Goal: Task Accomplishment & Management: Use online tool/utility

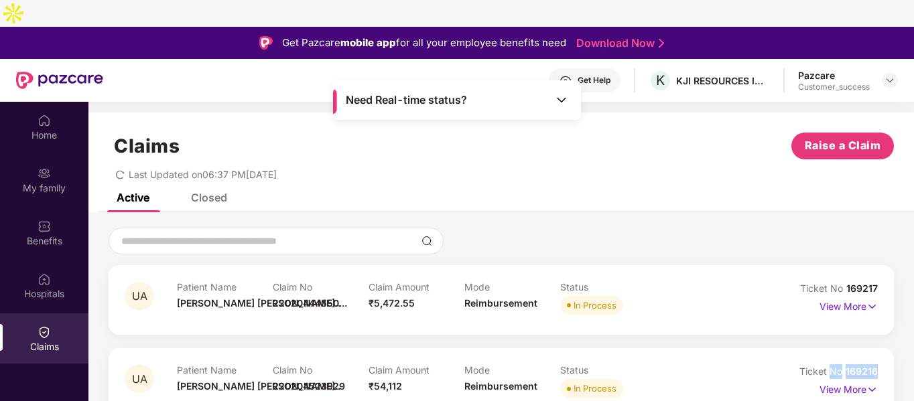
scroll to position [12, 0]
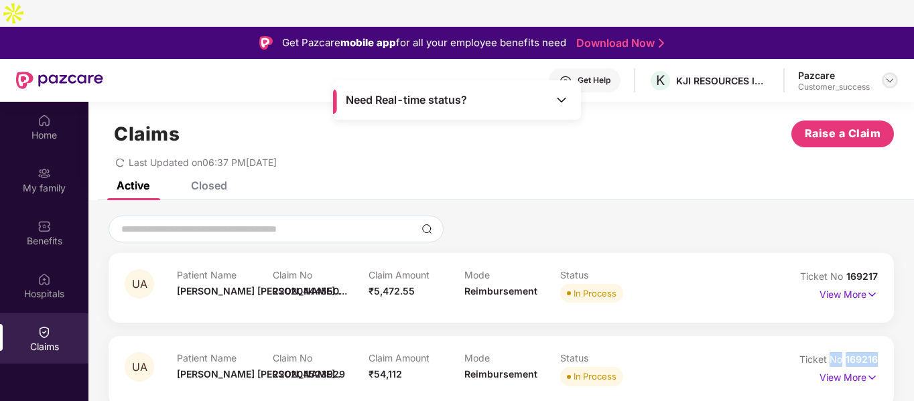
click at [889, 75] on img at bounding box center [890, 80] width 11 height 11
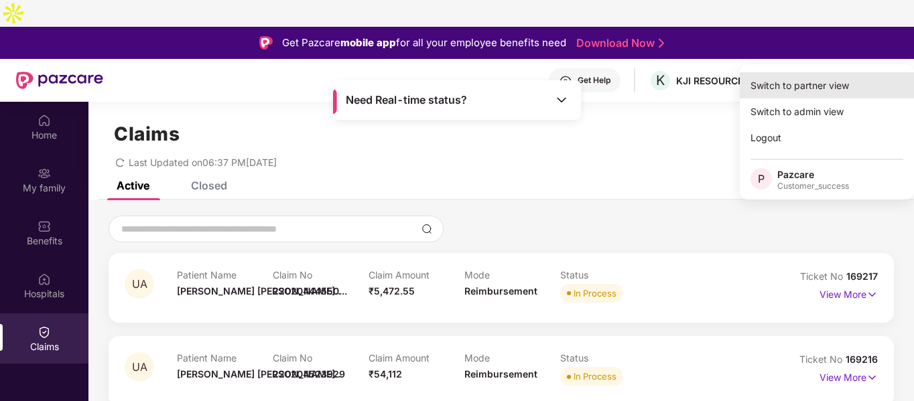
click at [787, 88] on div "Switch to partner view" at bounding box center [827, 85] width 174 height 26
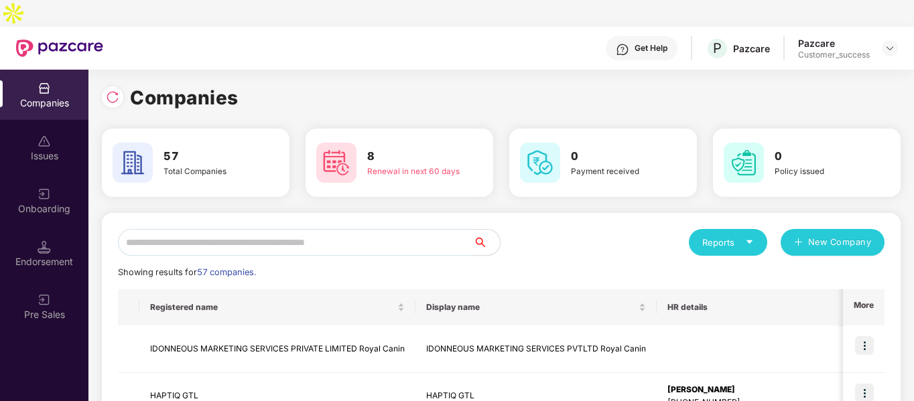
click at [379, 229] on input "text" at bounding box center [295, 242] width 355 height 27
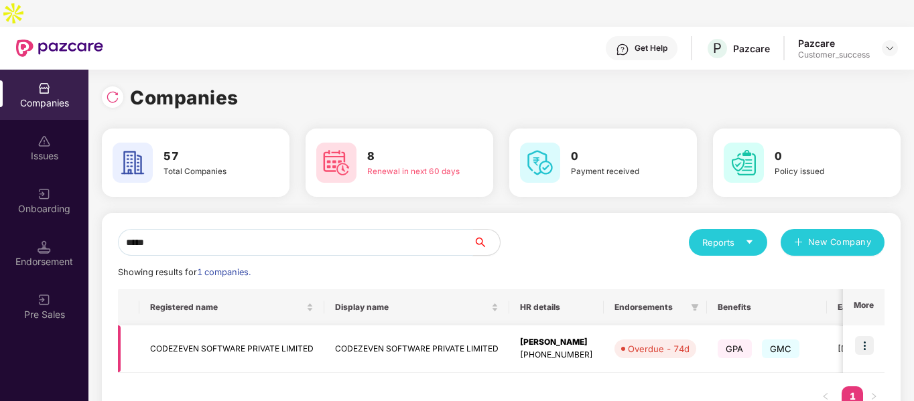
type input "*****"
click at [870, 336] on img at bounding box center [864, 345] width 19 height 19
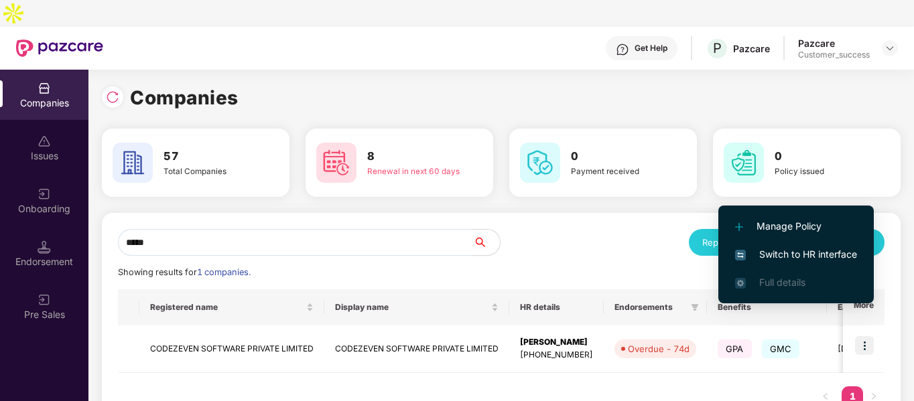
click at [751, 242] on li "Switch to HR interface" at bounding box center [797, 255] width 156 height 28
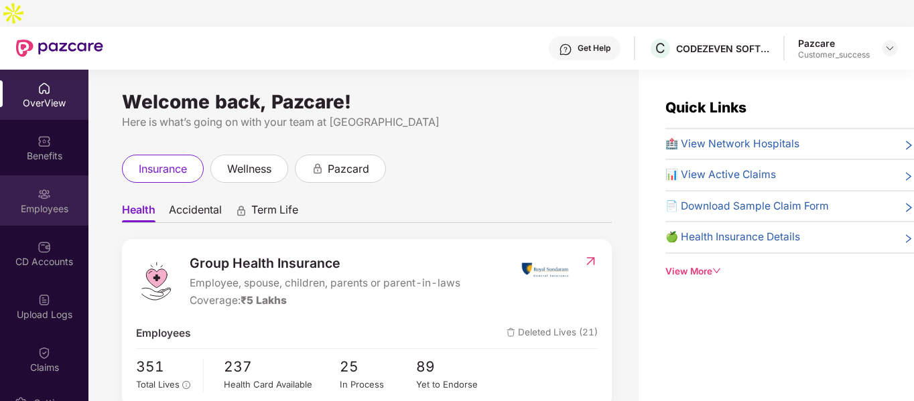
click at [52, 202] on div "Employees" at bounding box center [44, 208] width 88 height 13
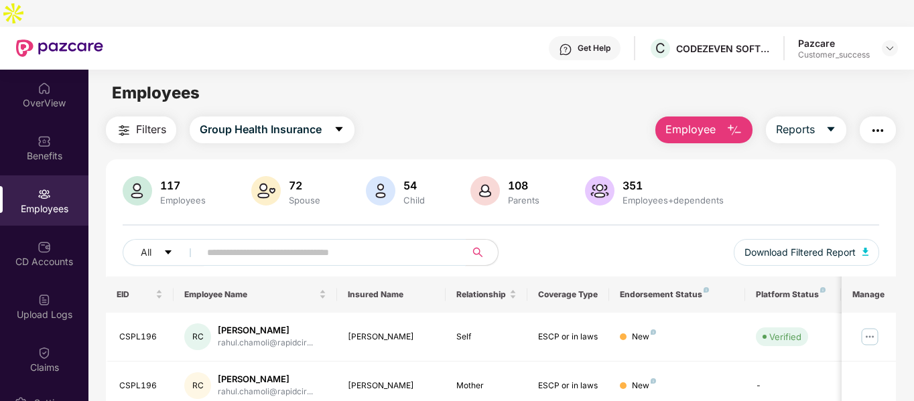
click at [343, 243] on input "text" at bounding box center [327, 253] width 241 height 20
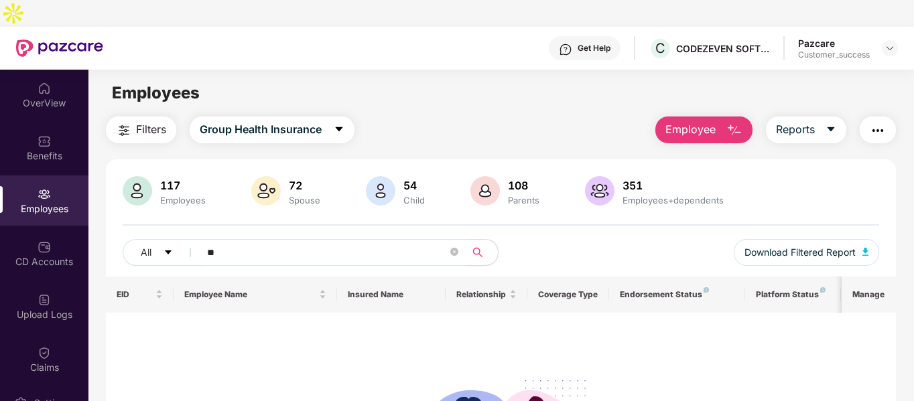
type input "*"
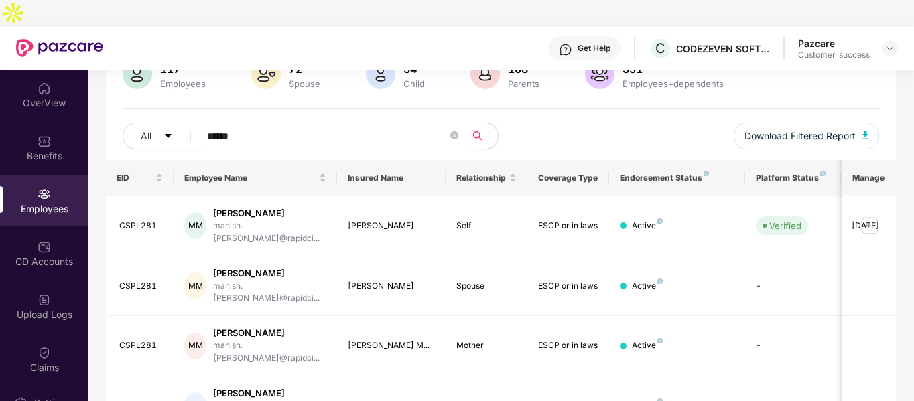
scroll to position [119, 0]
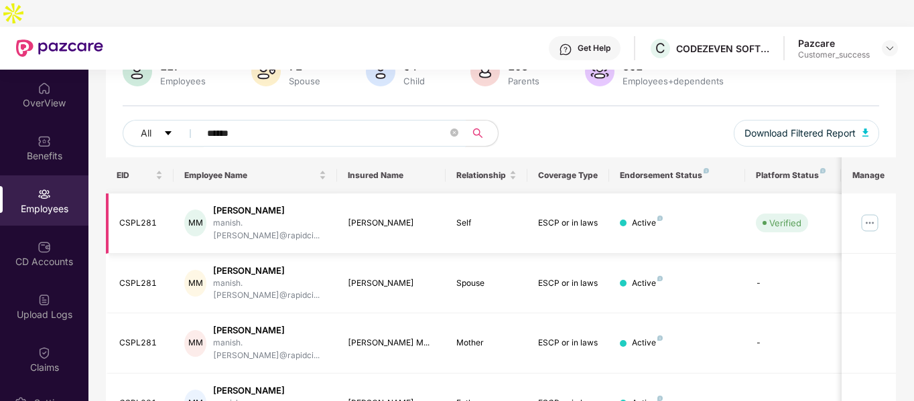
type input "******"
click at [871, 212] on img at bounding box center [869, 222] width 21 height 21
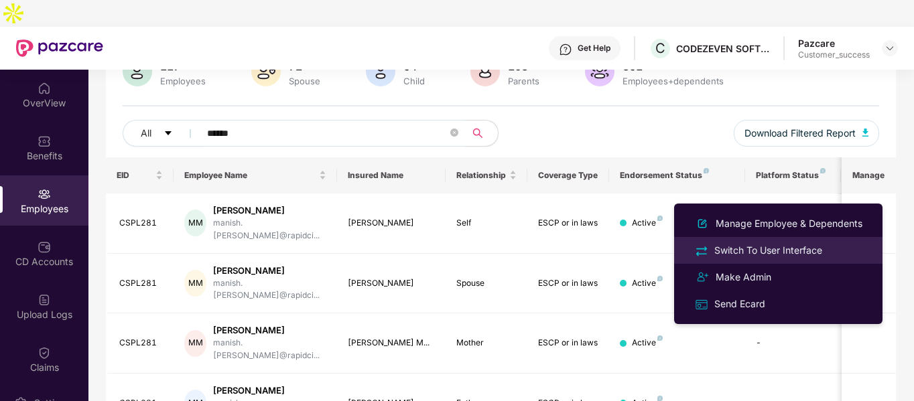
click at [713, 253] on div "Switch To User Interface" at bounding box center [768, 250] width 113 height 15
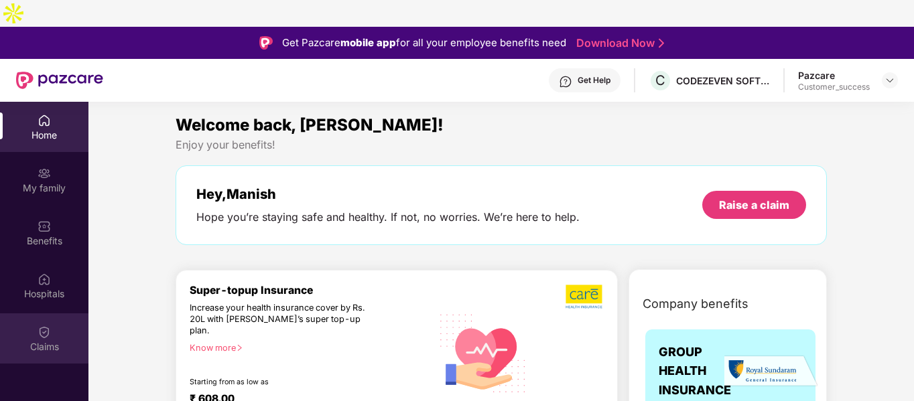
click at [52, 314] on div "Claims" at bounding box center [44, 339] width 88 height 50
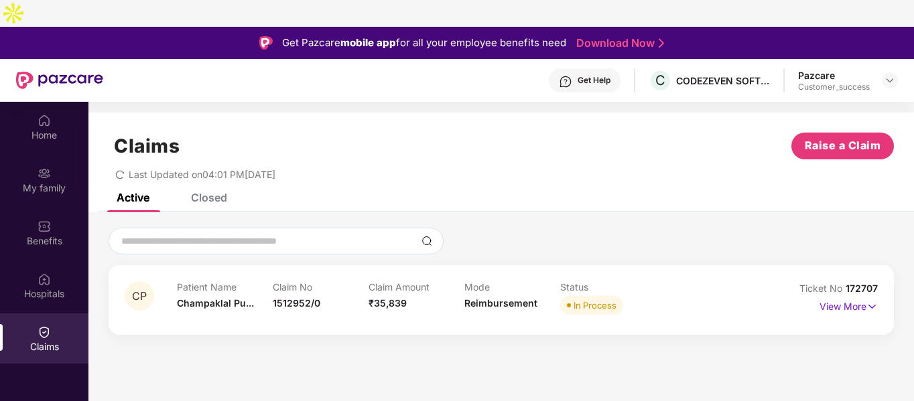
click at [859, 283] on span "172707" at bounding box center [862, 288] width 32 height 11
copy div "No 172707"
click at [893, 75] on img at bounding box center [890, 80] width 11 height 11
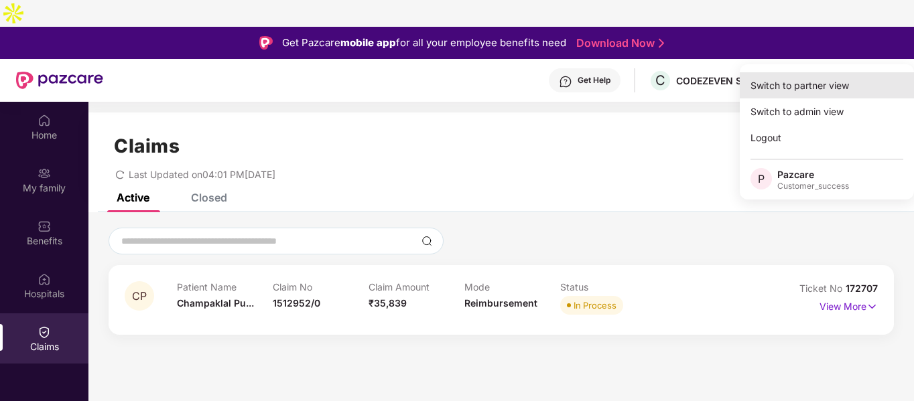
click at [806, 92] on div "Switch to partner view" at bounding box center [827, 85] width 174 height 26
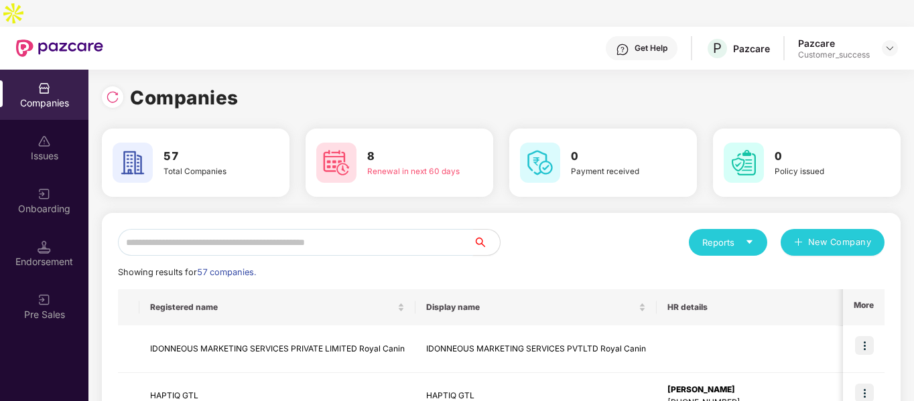
click at [211, 229] on input "text" at bounding box center [295, 242] width 355 height 27
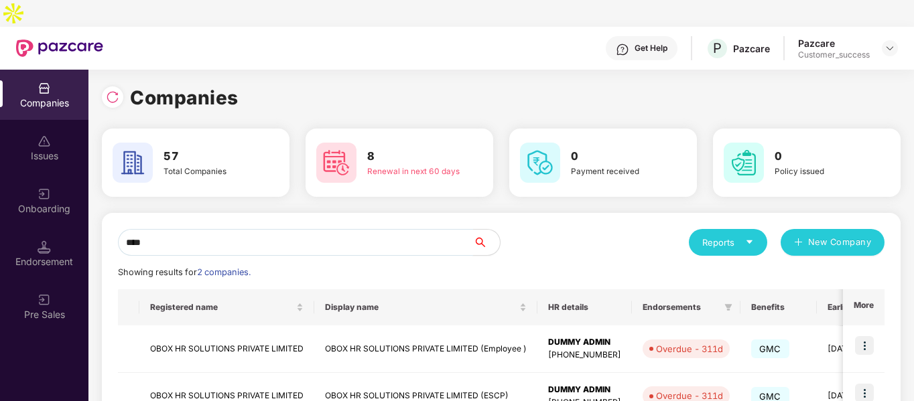
type input "****"
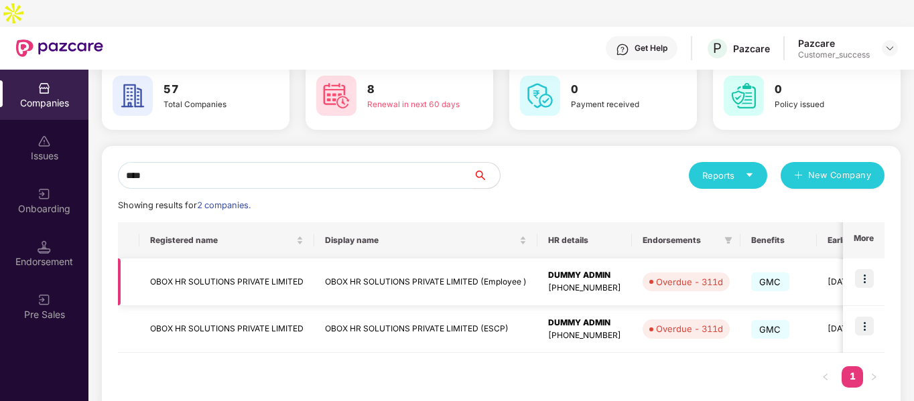
click at [861, 269] on img at bounding box center [864, 278] width 19 height 19
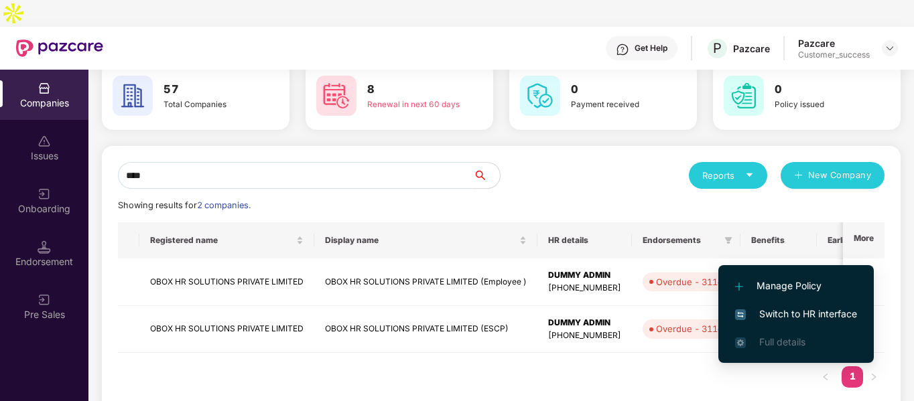
click at [622, 349] on div "Registered name Display name HR details Endorsements Benefits Earliest Renewal …" at bounding box center [501, 312] width 767 height 179
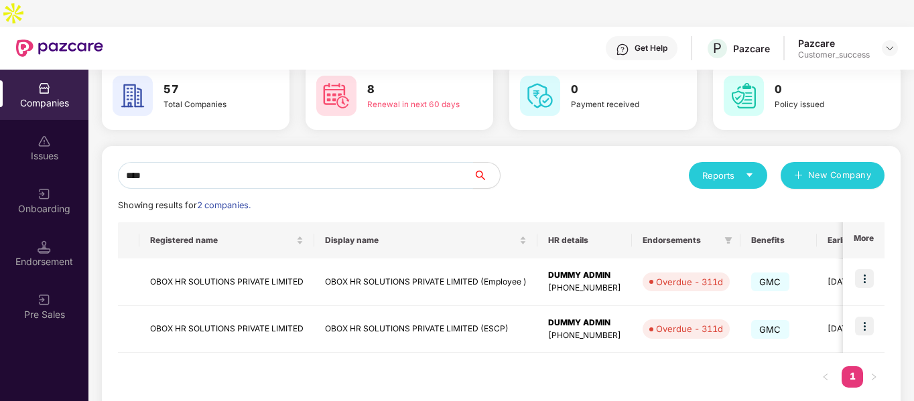
click at [338, 162] on input "****" at bounding box center [295, 175] width 355 height 27
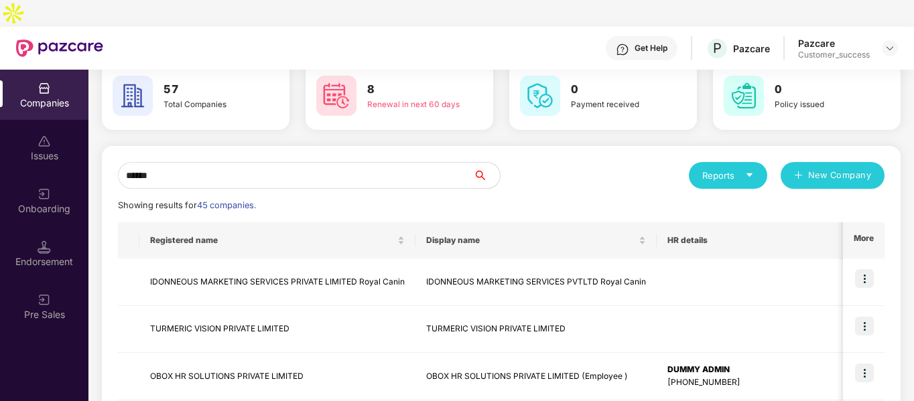
scroll to position [0, 0]
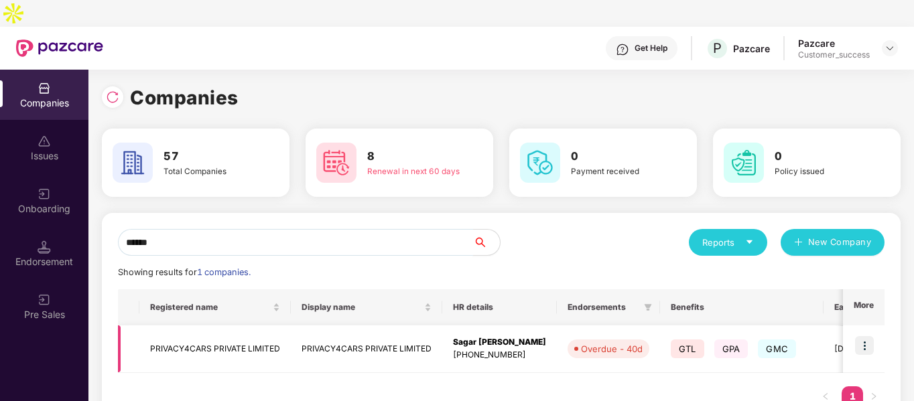
type input "******"
click at [862, 336] on img at bounding box center [864, 345] width 19 height 19
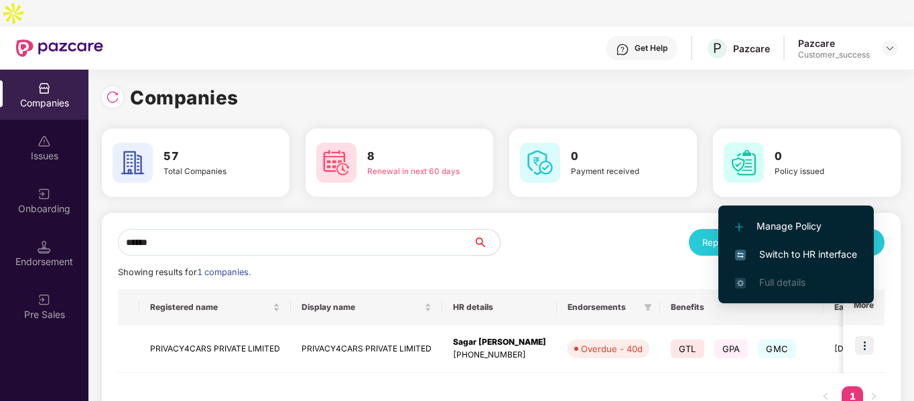
click at [755, 257] on span "Switch to HR interface" at bounding box center [796, 254] width 122 height 15
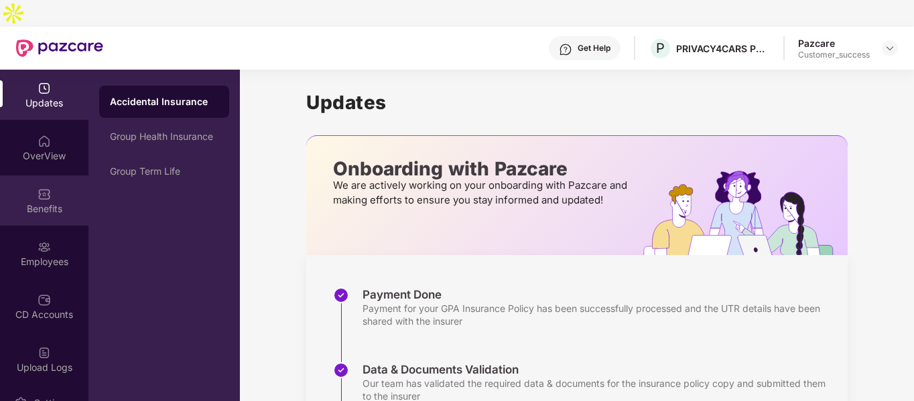
click at [37, 202] on div "Benefits" at bounding box center [44, 208] width 88 height 13
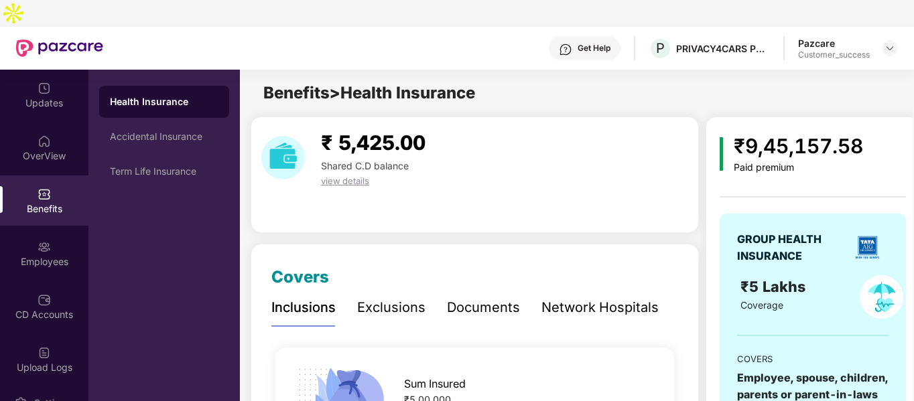
click at [487, 298] on div "Documents" at bounding box center [483, 308] width 73 height 21
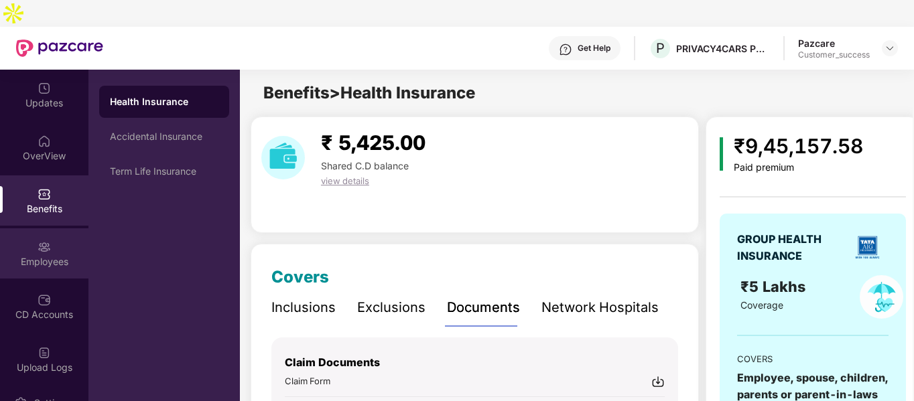
click at [50, 255] on div "Employees" at bounding box center [44, 261] width 88 height 13
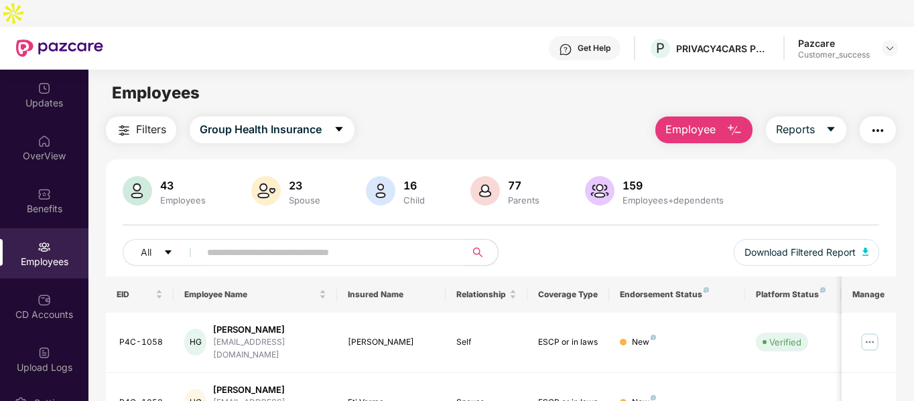
click at [734, 123] on img "button" at bounding box center [735, 131] width 16 height 16
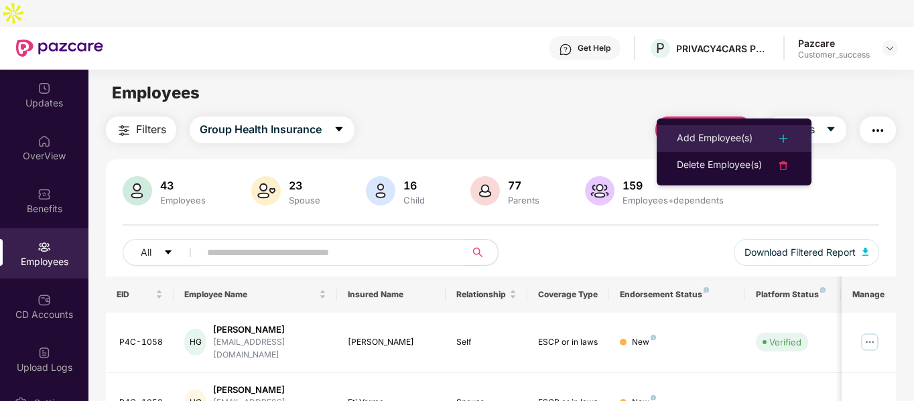
click at [724, 142] on div "Add Employee(s)" at bounding box center [715, 139] width 76 height 16
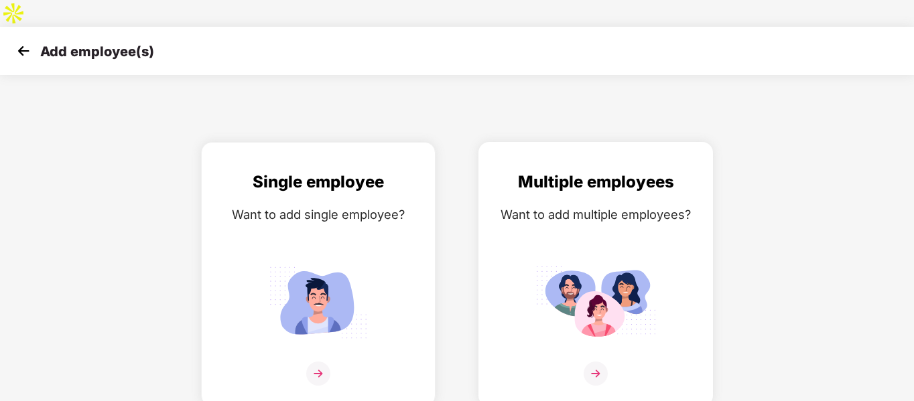
click at [591, 205] on div "Want to add multiple employees?" at bounding box center [596, 214] width 206 height 19
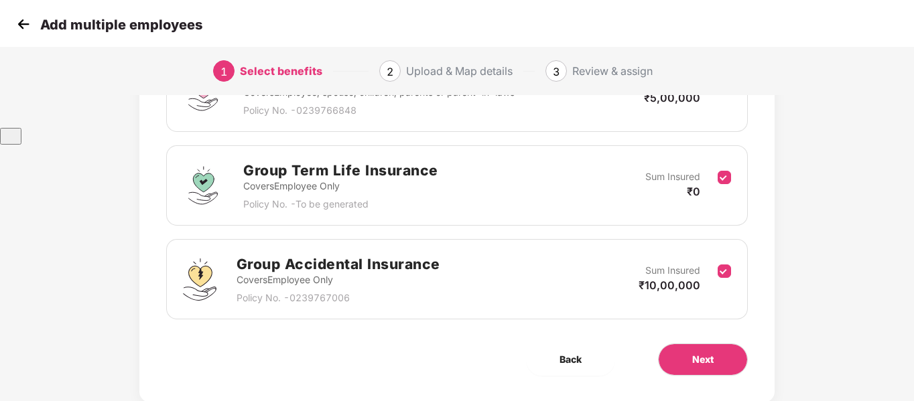
scroll to position [282, 0]
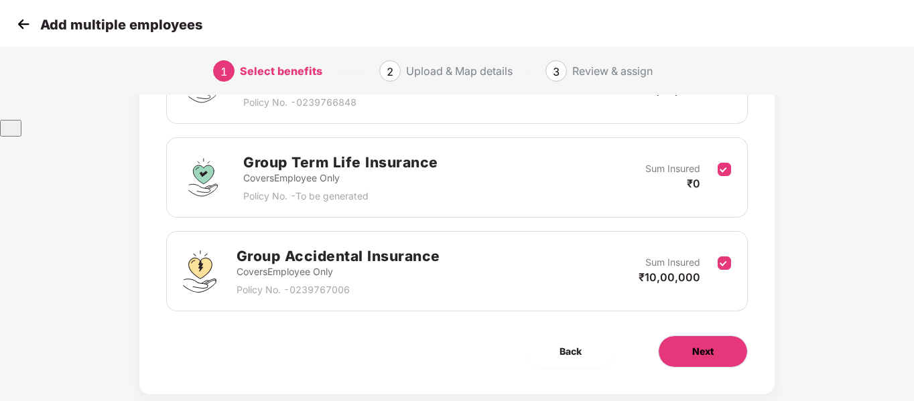
click at [696, 345] on span "Next" at bounding box center [702, 352] width 21 height 15
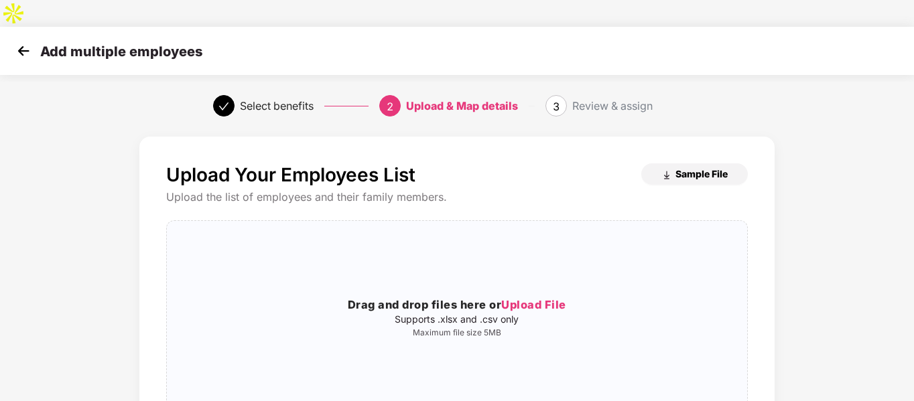
click at [693, 168] on span "Sample File" at bounding box center [702, 174] width 52 height 13
